Goal: Transaction & Acquisition: Purchase product/service

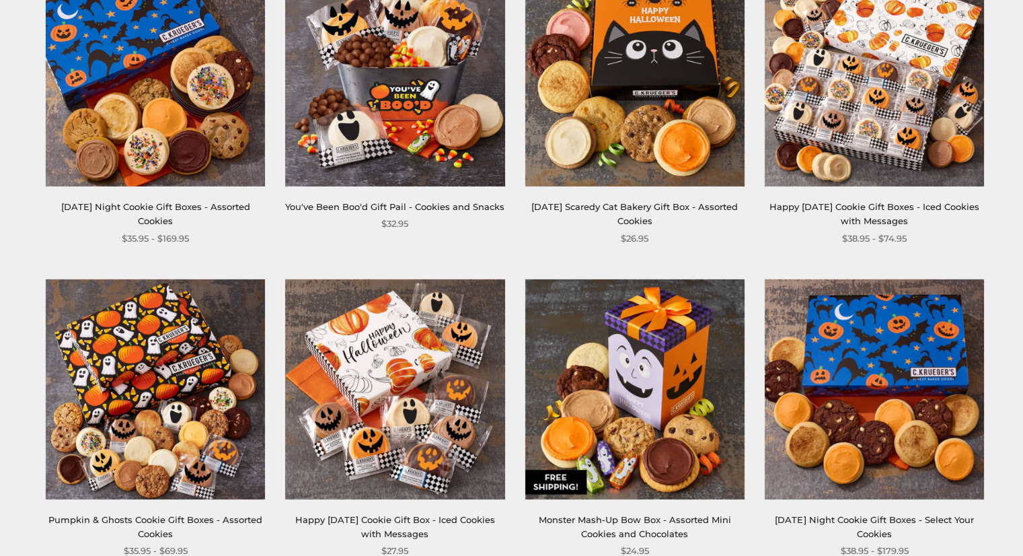
scroll to position [332, 0]
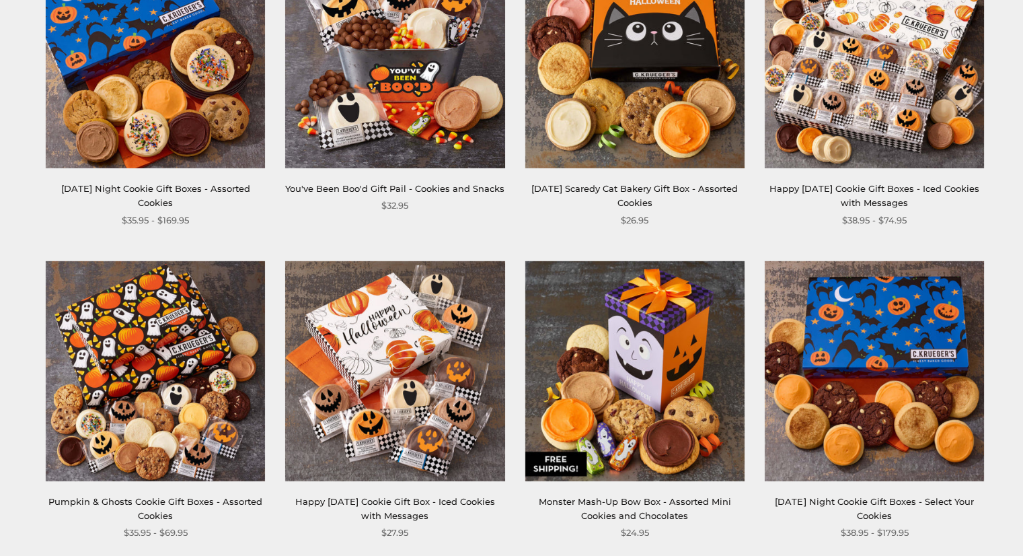
click at [672, 46] on img at bounding box center [634, 58] width 219 height 219
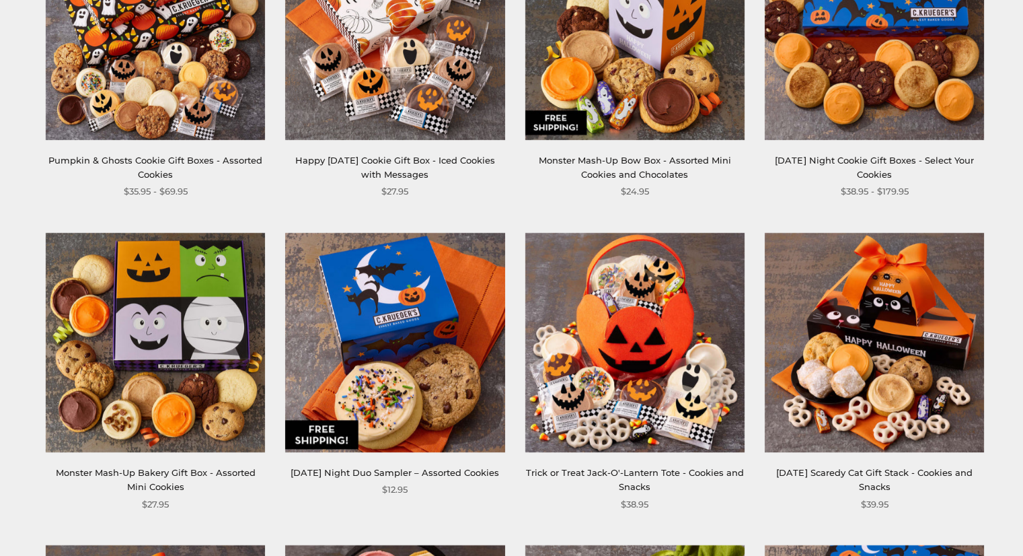
scroll to position [727, 0]
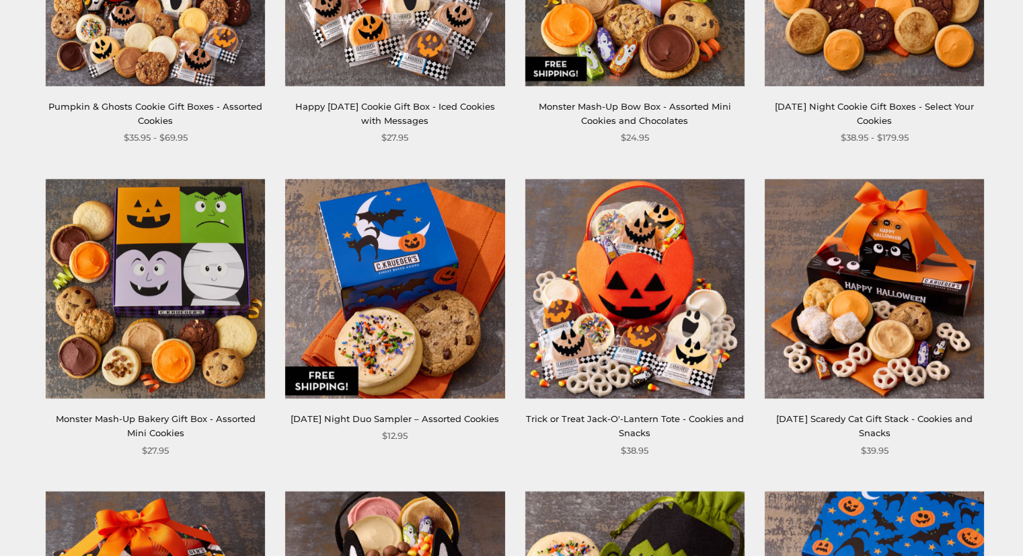
click at [184, 233] on img at bounding box center [155, 288] width 219 height 219
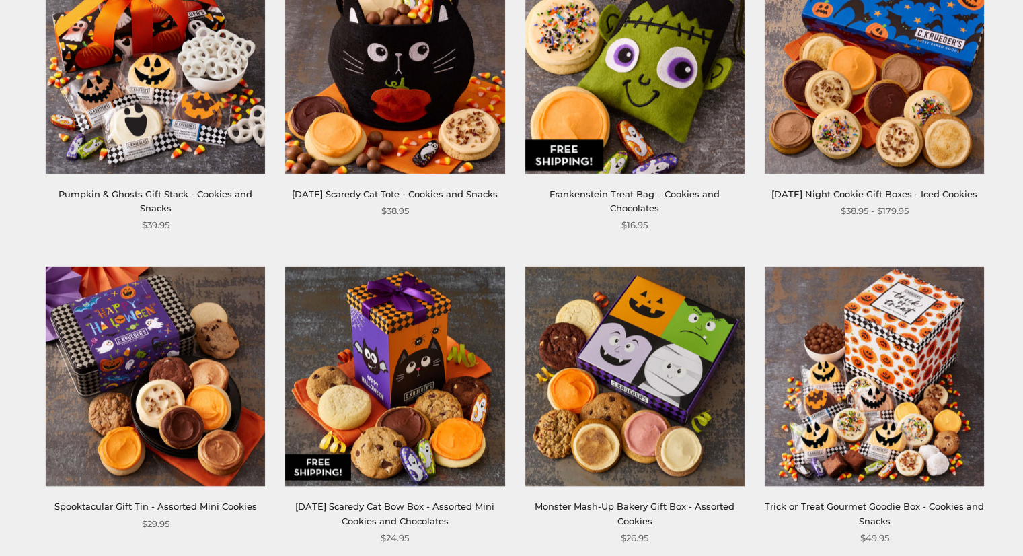
scroll to position [1282, 0]
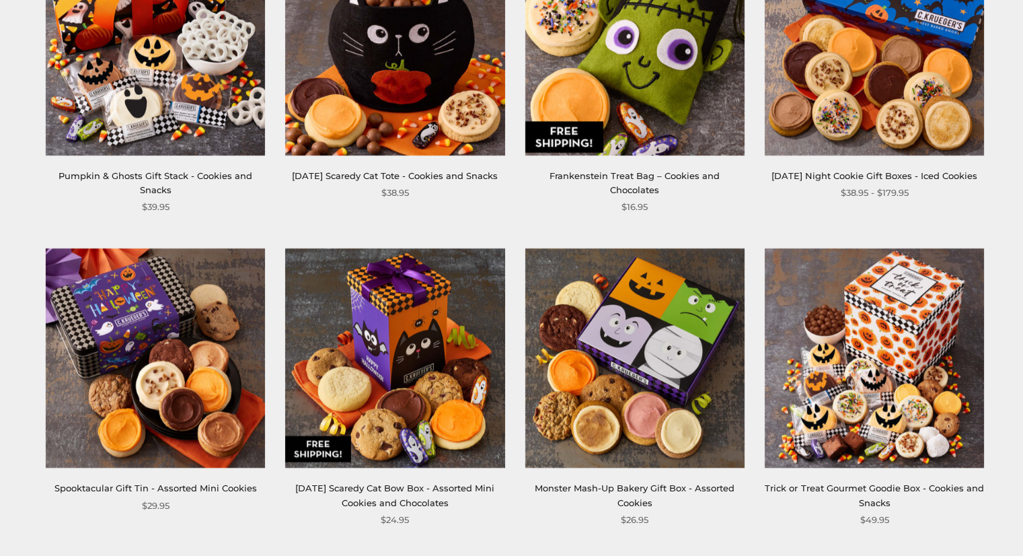
click at [153, 354] on img at bounding box center [155, 357] width 219 height 219
click at [658, 401] on img at bounding box center [634, 357] width 219 height 219
click at [373, 383] on img at bounding box center [394, 357] width 219 height 219
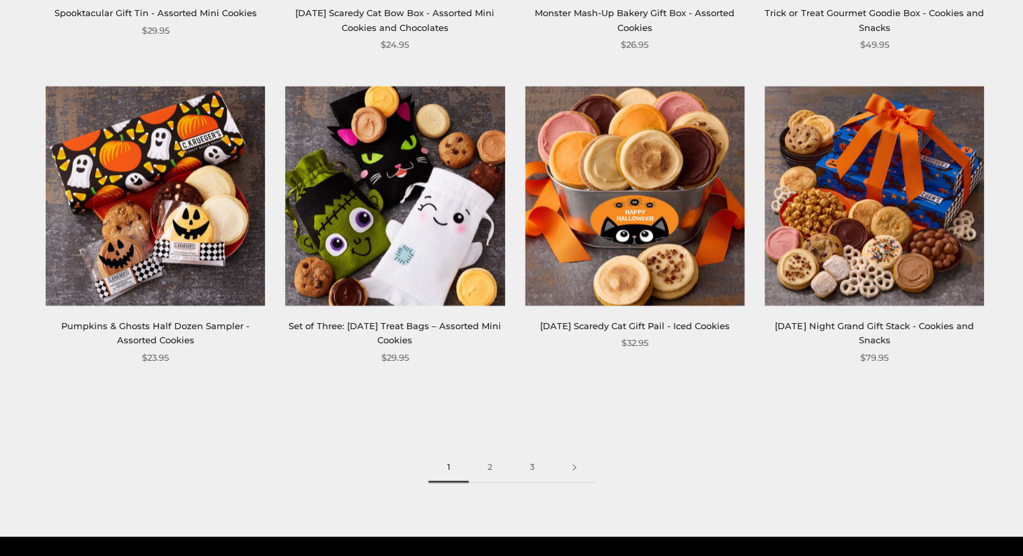
scroll to position [1793, 0]
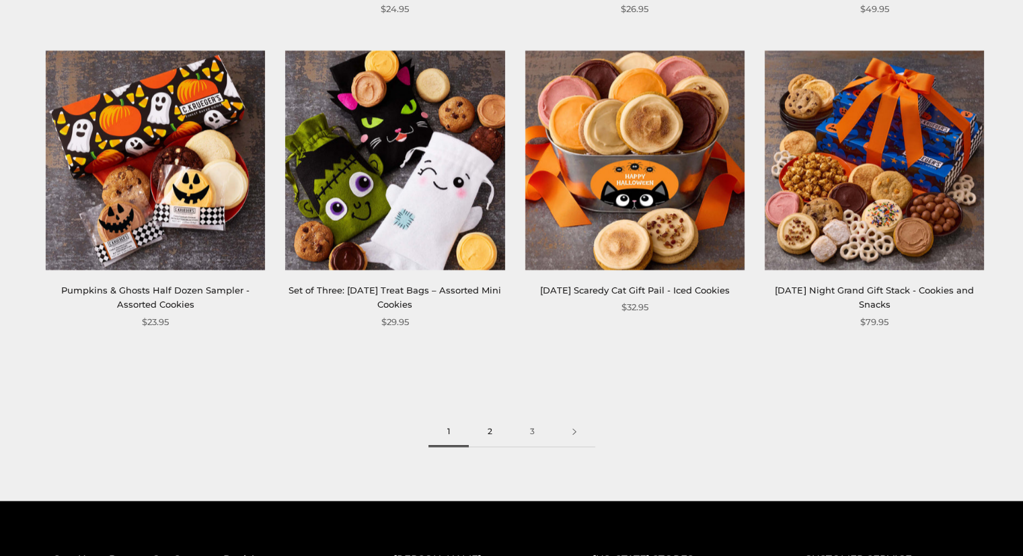
click at [491, 429] on link "2" at bounding box center [490, 432] width 42 height 30
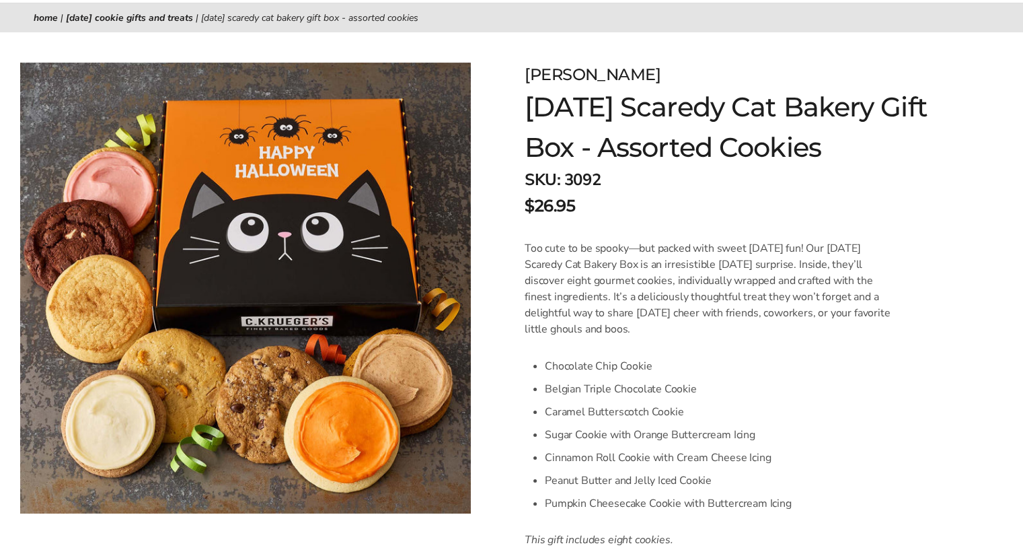
scroll to position [161, 0]
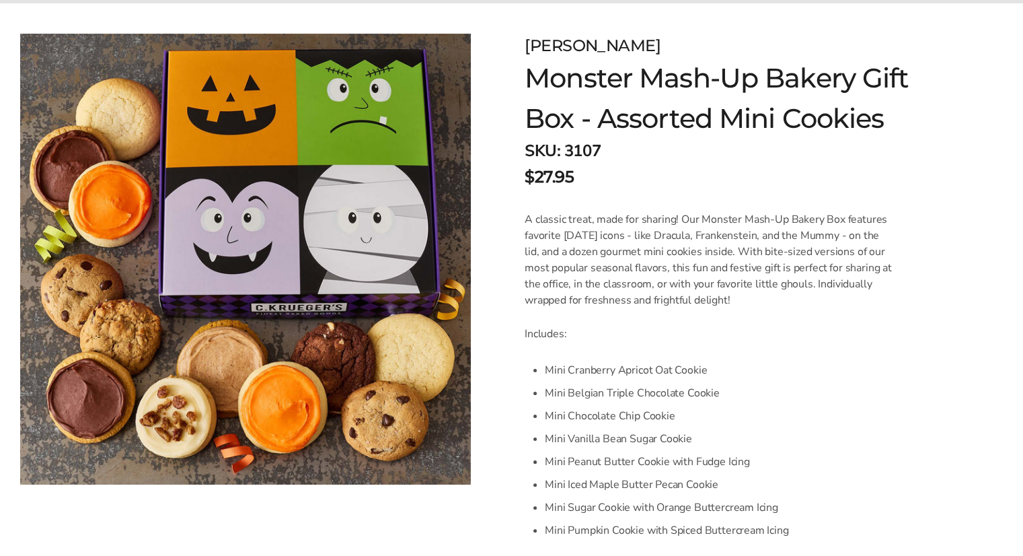
scroll to position [188, 0]
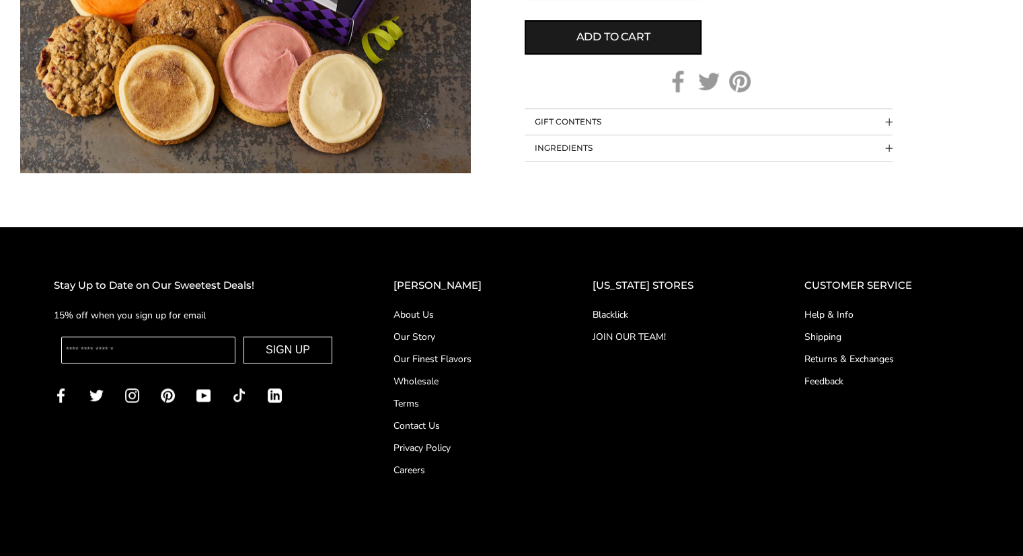
scroll to position [977, 0]
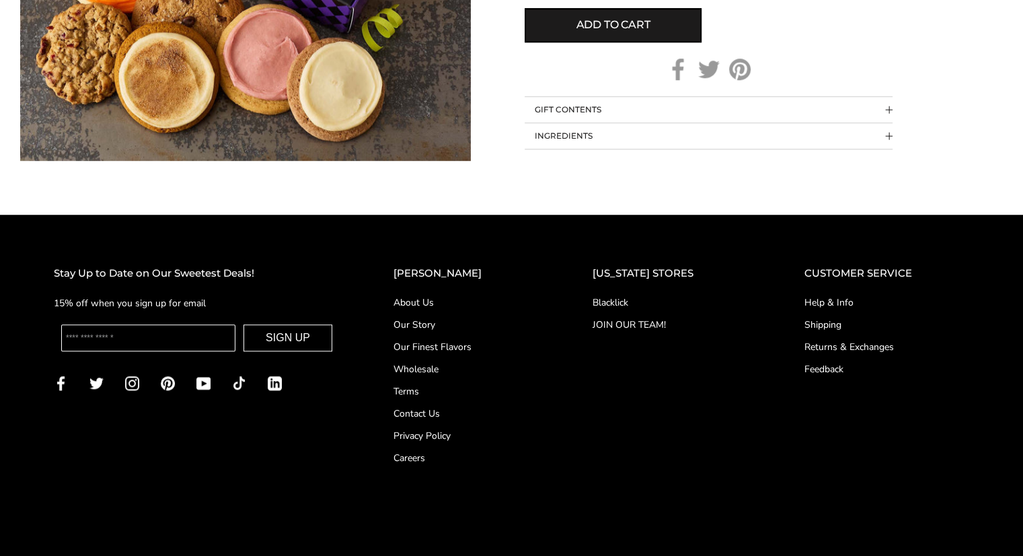
click at [444, 304] on link "About Us" at bounding box center [466, 302] width 145 height 14
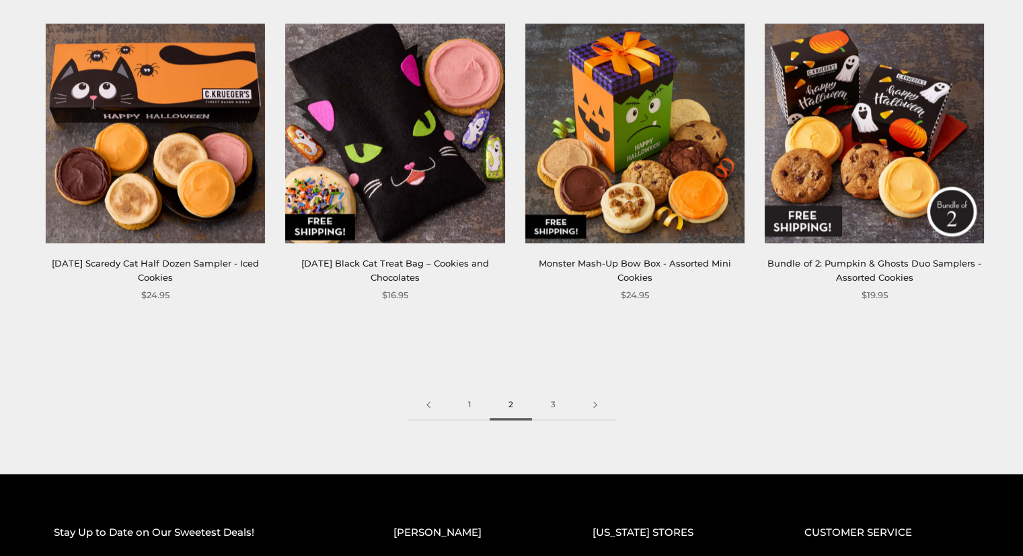
scroll to position [1919, 0]
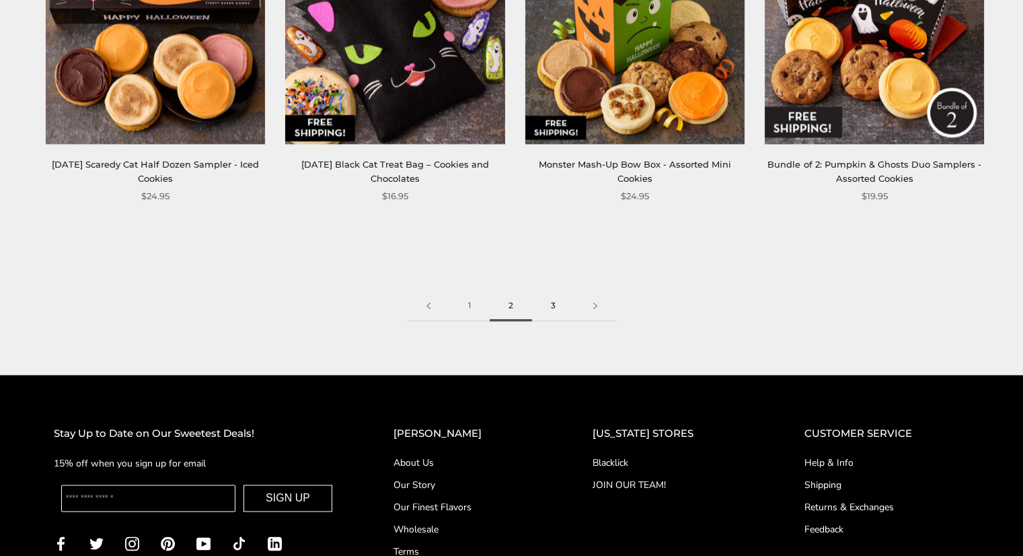
click at [553, 307] on link "3" at bounding box center [553, 306] width 42 height 30
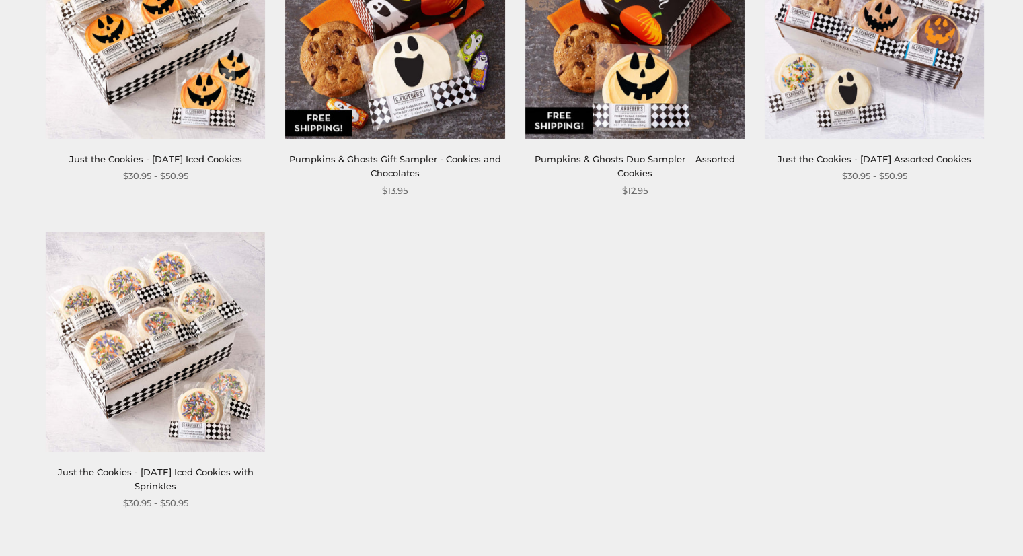
scroll to position [1004, 0]
